Goal: Information Seeking & Learning: Learn about a topic

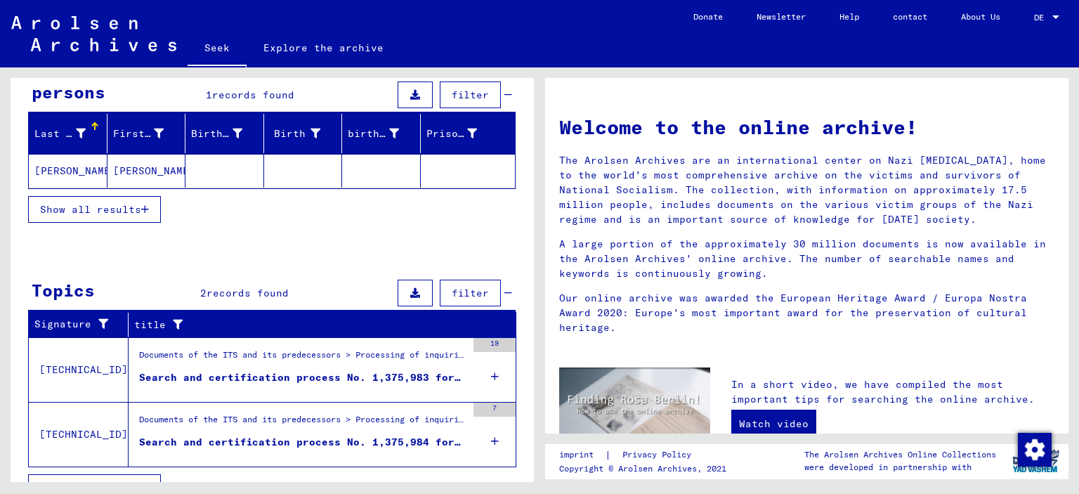
scroll to position [141, 0]
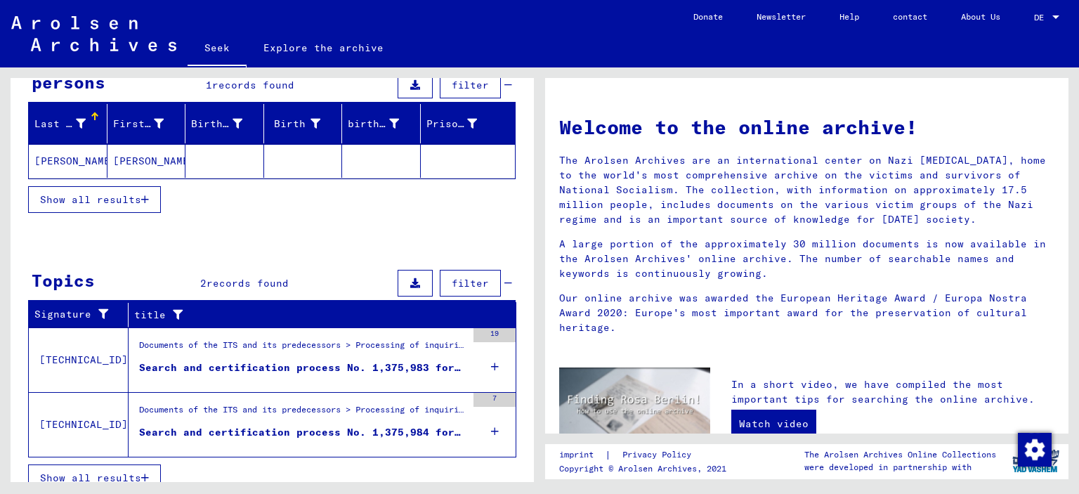
click at [131, 203] on font "Show all results" at bounding box center [90, 199] width 101 height 13
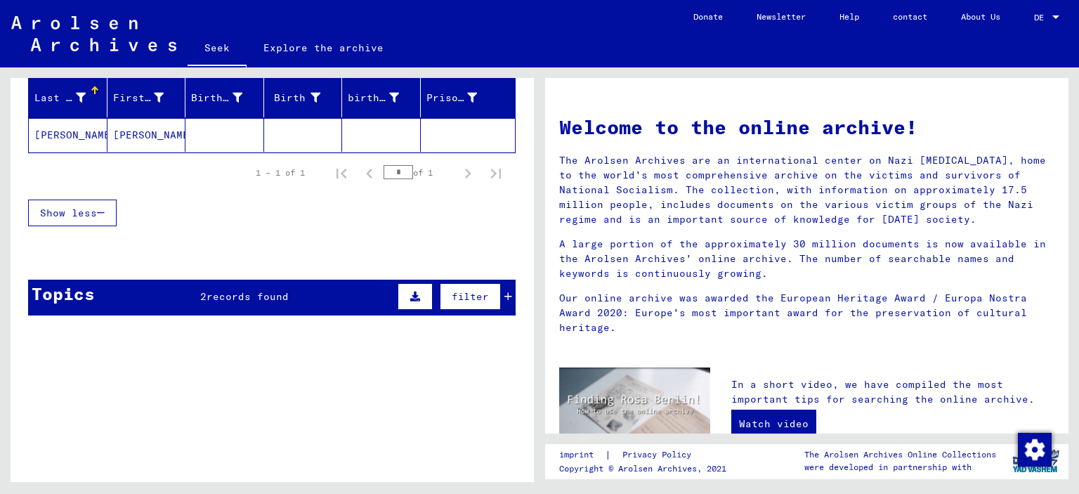
scroll to position [181, 0]
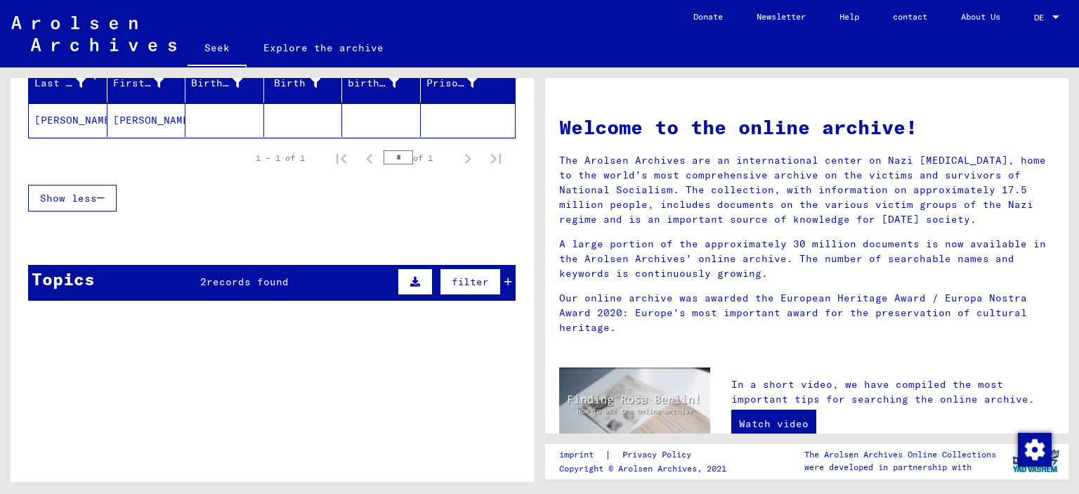
click at [341, 283] on div "Topics 2 records found filter" at bounding box center [272, 283] width 488 height 36
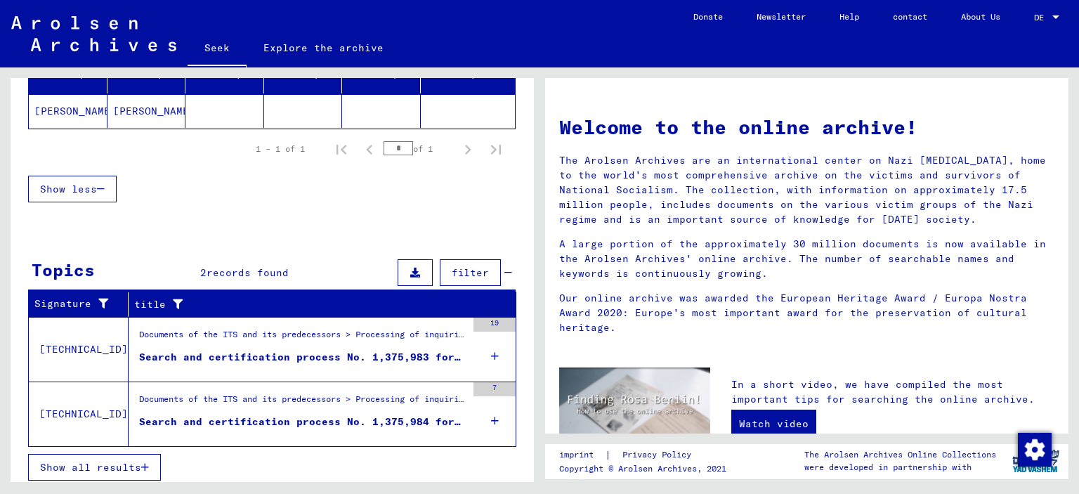
scroll to position [193, 0]
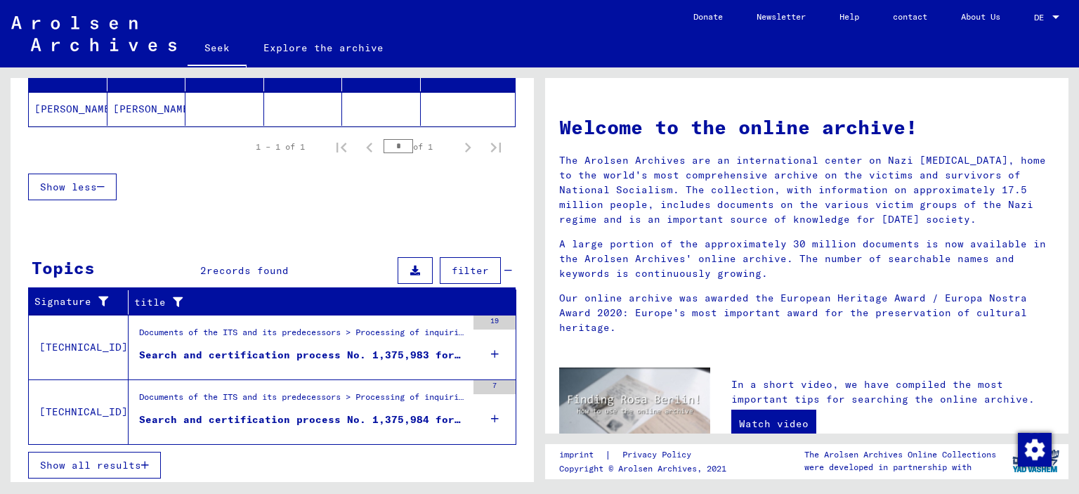
click at [146, 470] on button "Show all results" at bounding box center [94, 465] width 133 height 27
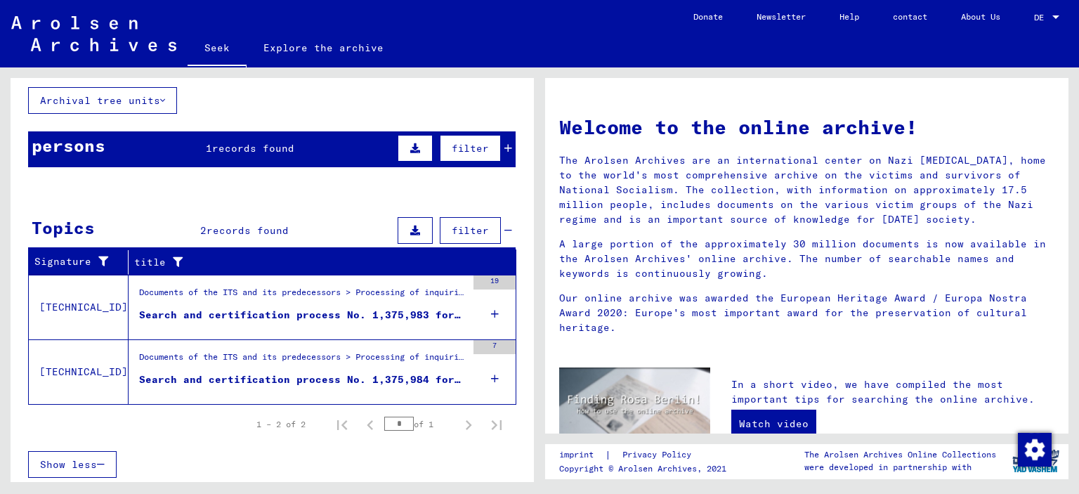
click at [216, 299] on div "Documents of the ITS and its predecessors > Processing of inquiries > Case-rela…" at bounding box center [302, 296] width 327 height 20
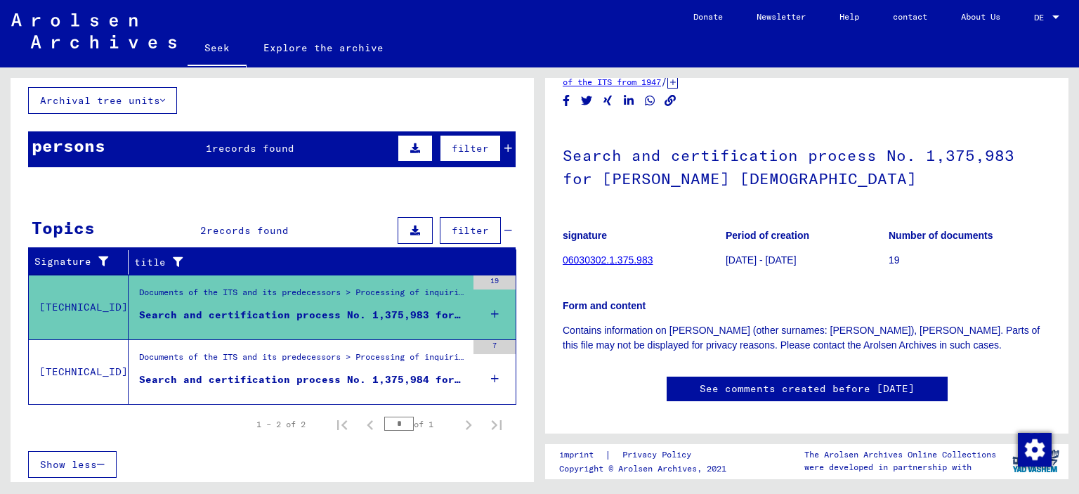
scroll to position [70, 0]
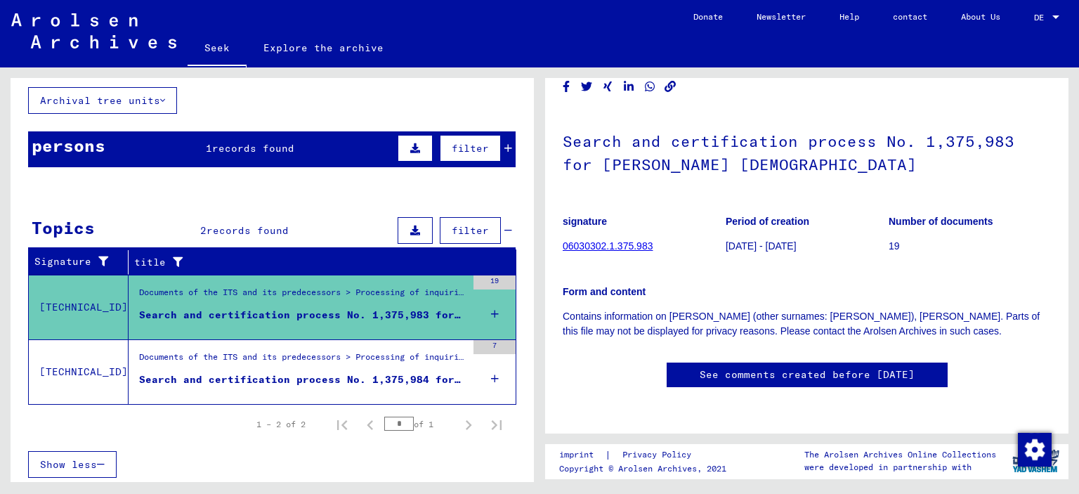
click at [294, 373] on font "Search and certification process No. 1,375,984 for [PERSON_NAME], [PERSON_NAME]…" at bounding box center [448, 379] width 619 height 13
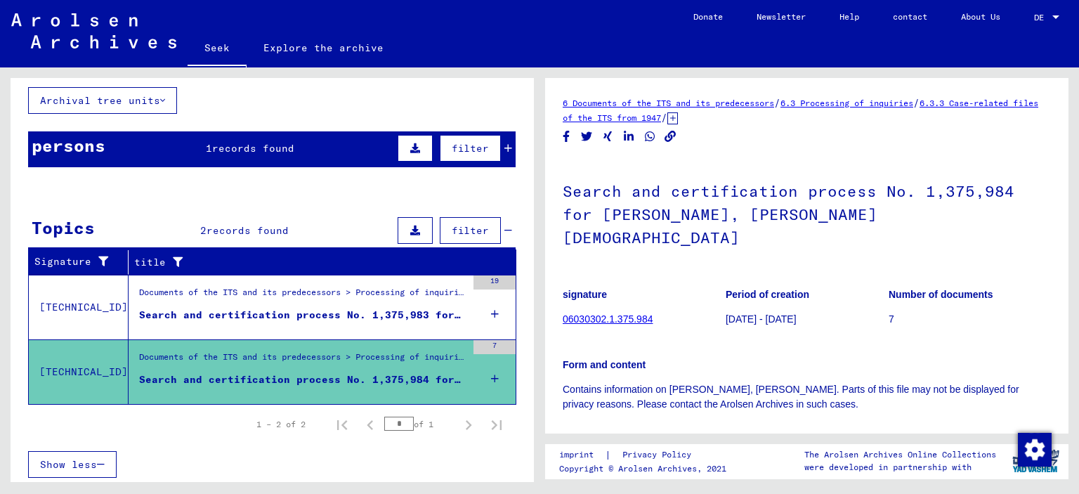
click at [640, 313] on font "06030302.1.375.984" at bounding box center [608, 318] width 90 height 11
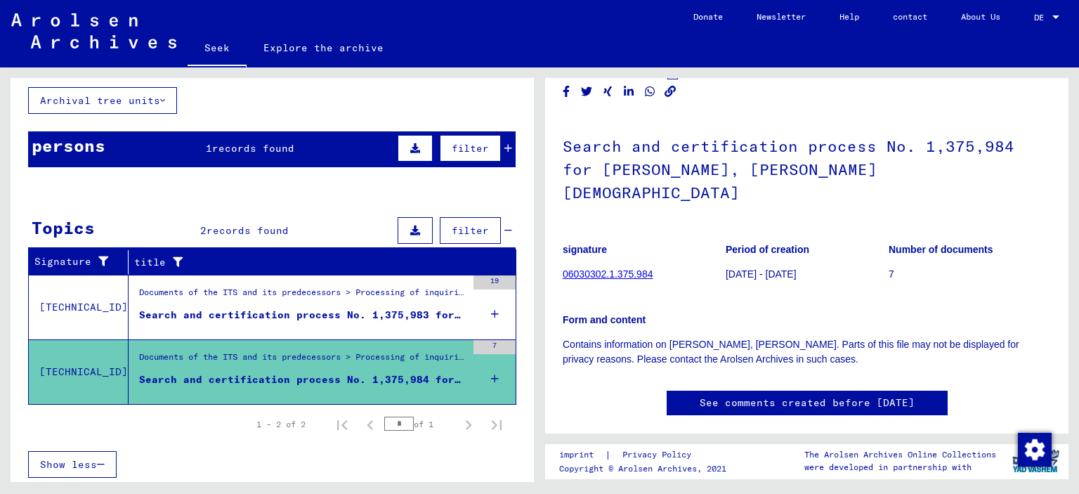
scroll to position [70, 0]
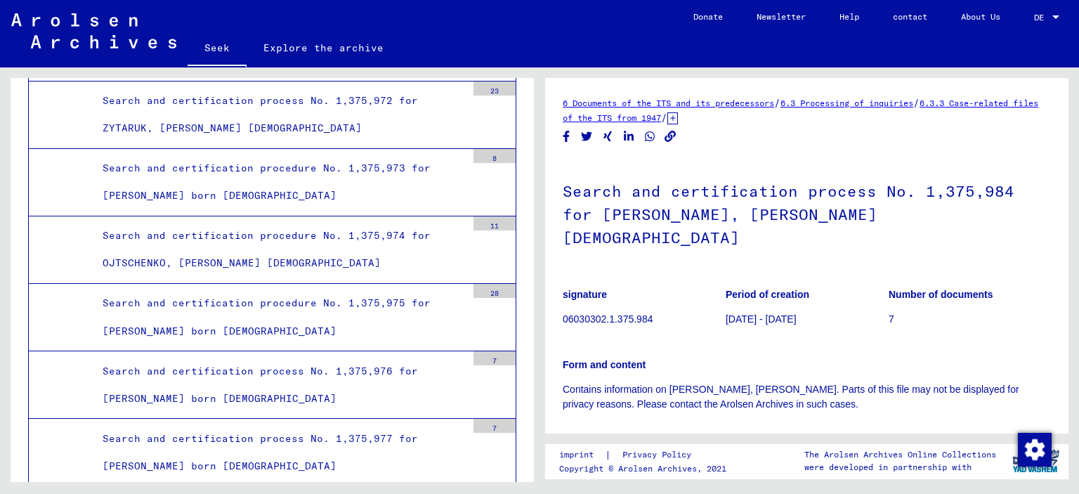
scroll to position [47421, 0]
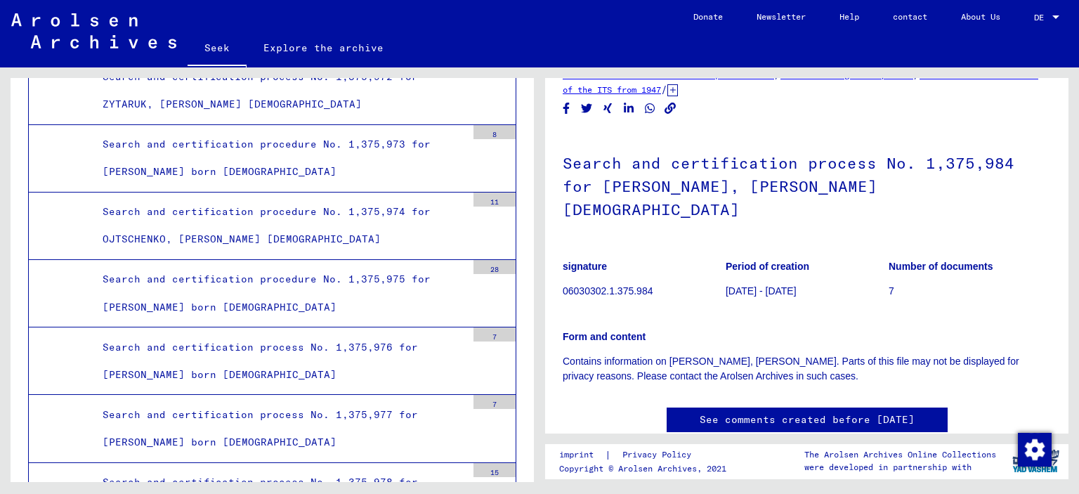
scroll to position [3, 0]
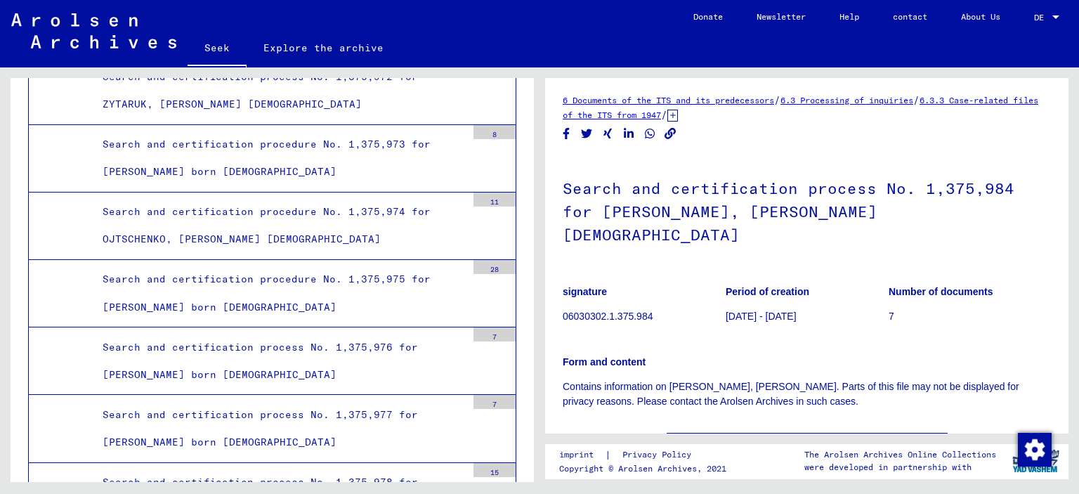
click at [807, 439] on font "See comments created before [DATE]" at bounding box center [807, 445] width 215 height 13
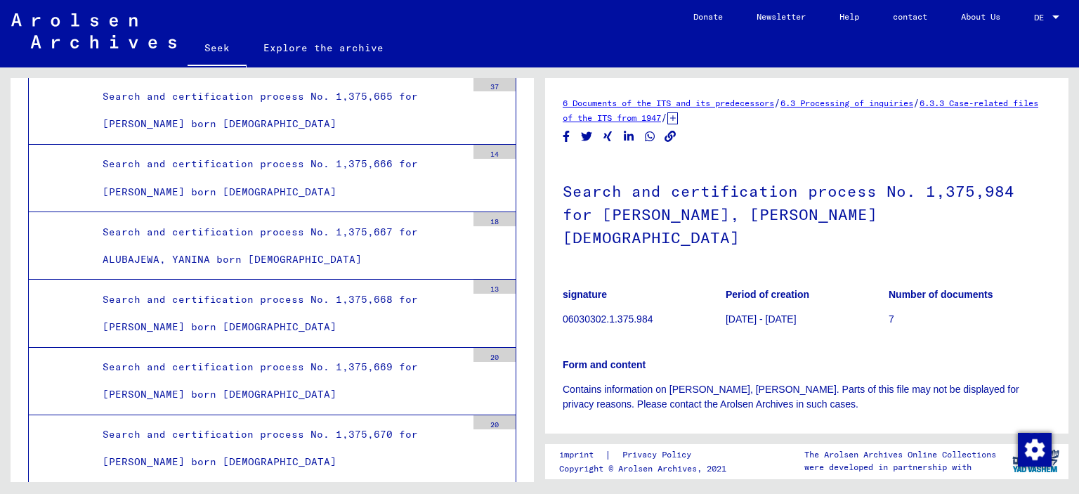
scroll to position [0, 0]
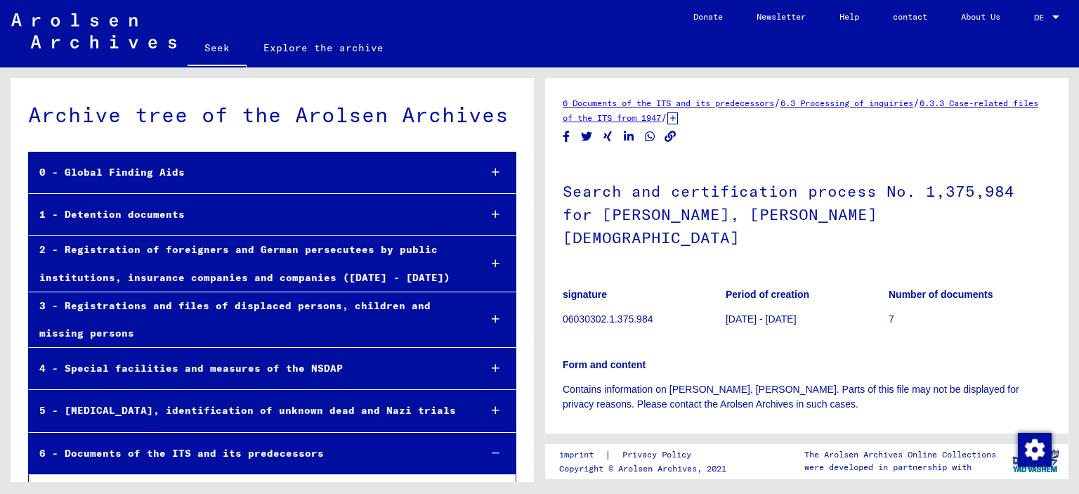
click at [140, 165] on div "0 - Global Finding Aids" at bounding box center [248, 172] width 439 height 27
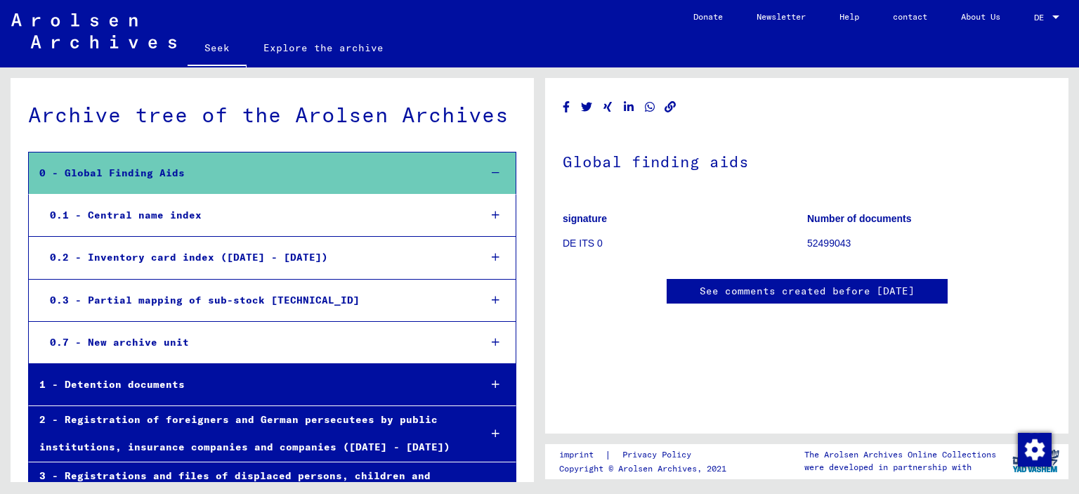
click at [194, 217] on font "0.1 - Central name index" at bounding box center [126, 215] width 152 height 13
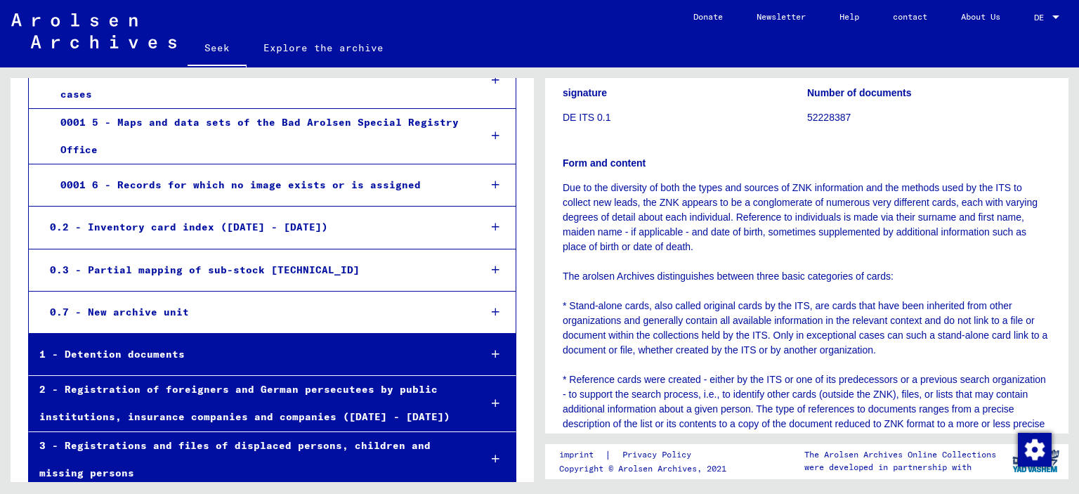
scroll to position [492, 0]
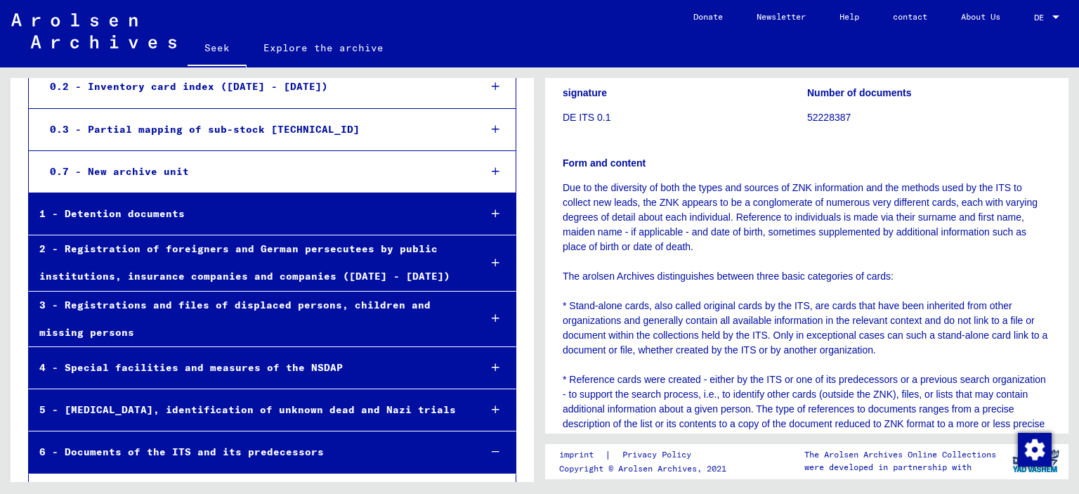
click at [902, 18] on font "contact" at bounding box center [910, 16] width 34 height 11
